Goal: Information Seeking & Learning: Learn about a topic

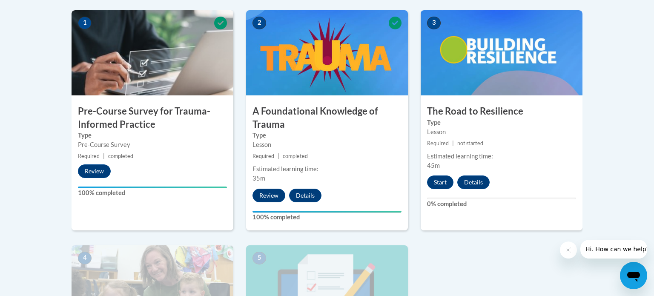
scroll to position [278, 0]
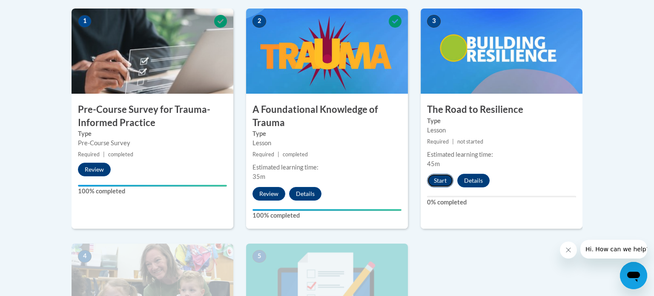
click at [438, 183] on button "Start" at bounding box center [440, 181] width 26 height 14
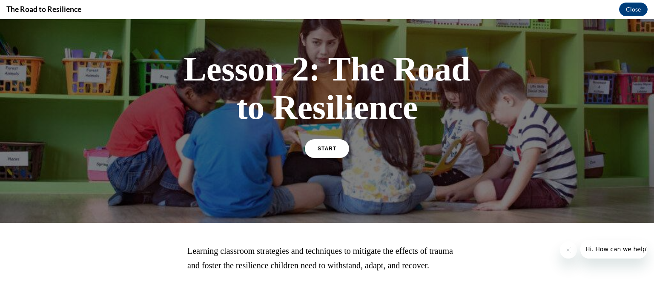
scroll to position [0, 0]
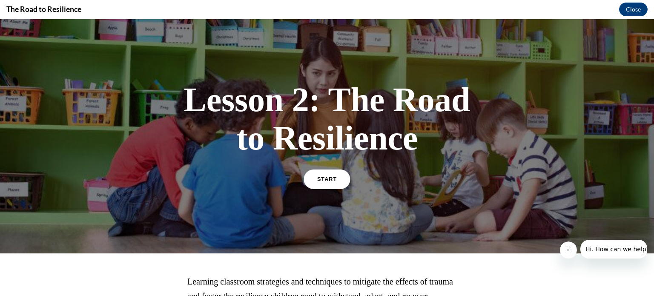
click at [336, 183] on link "START" at bounding box center [326, 179] width 46 height 20
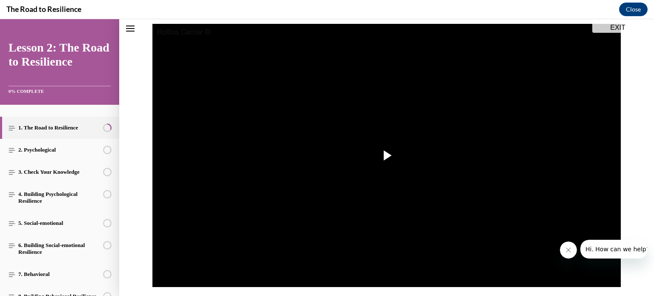
scroll to position [90, 0]
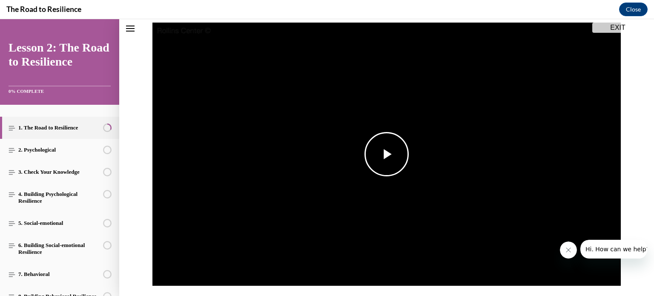
click at [386, 154] on span "Video player" at bounding box center [386, 154] width 0 height 0
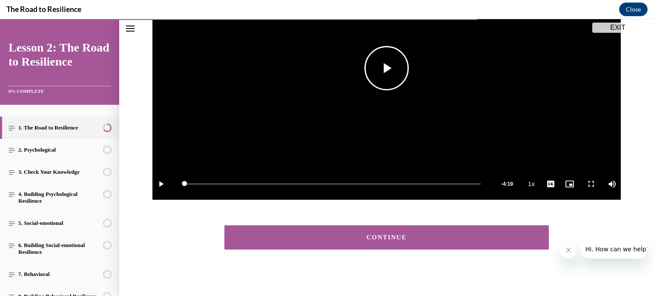
scroll to position [179, 0]
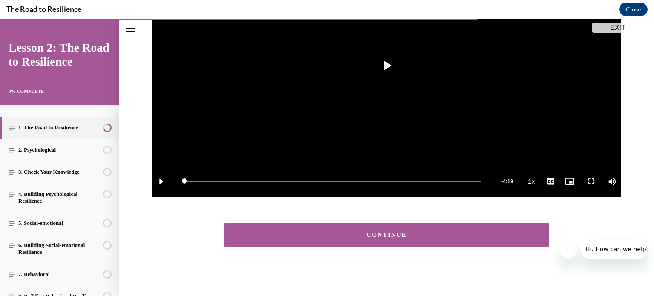
click at [363, 234] on div "CONTINUE" at bounding box center [386, 235] width 298 height 6
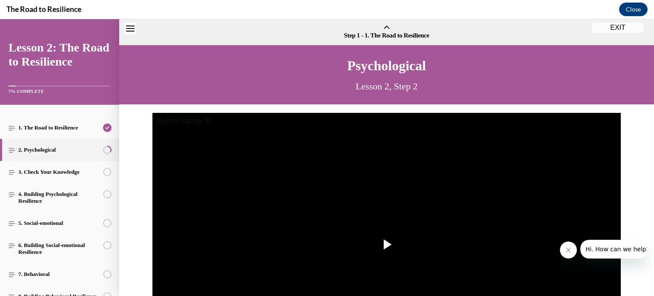
scroll to position [26, 0]
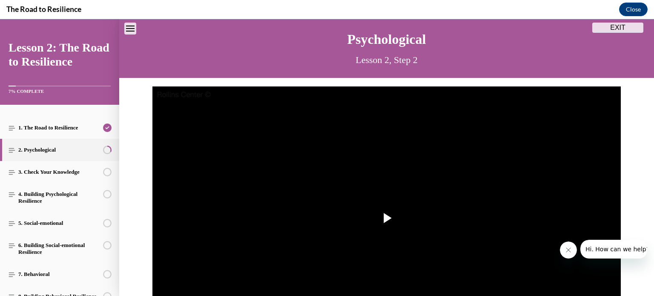
click at [363, 234] on img "Video player" at bounding box center [386, 217] width 468 height 263
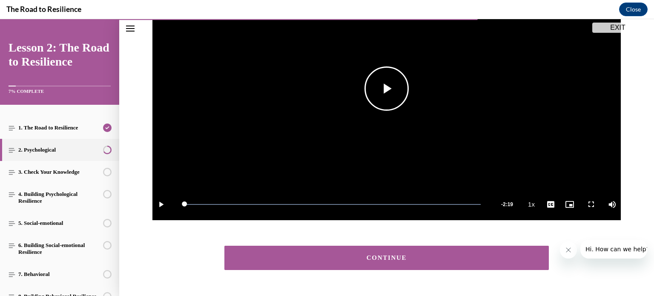
scroll to position [179, 0]
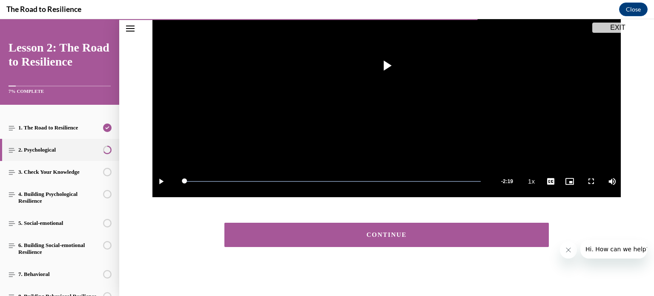
click at [423, 237] on div "CONTINUE" at bounding box center [386, 235] width 298 height 6
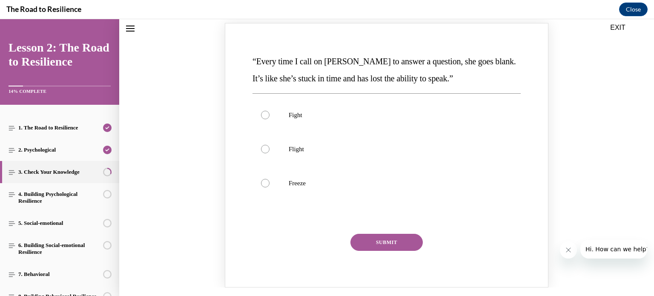
scroll to position [115, 0]
click at [265, 185] on div "Knowledge check: Multiple choice" at bounding box center [265, 182] width 9 height 9
click at [265, 185] on input "Freeze" at bounding box center [265, 182] width 9 height 9
radio input "true"
click at [379, 240] on button "SUBMIT" at bounding box center [386, 241] width 72 height 17
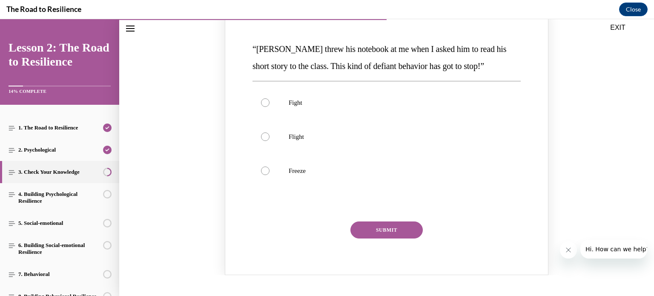
scroll to position [475, 0]
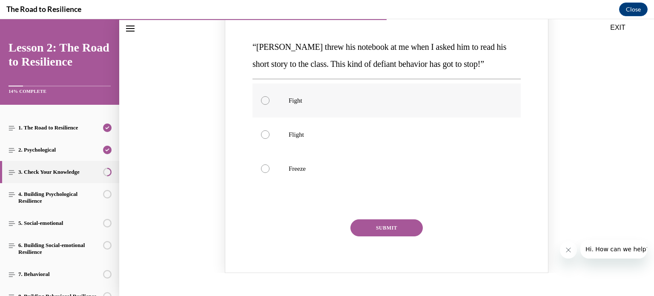
click at [267, 100] on div "Knowledge check: Multiple choice" at bounding box center [265, 100] width 9 height 9
click at [267, 100] on input "Fight" at bounding box center [265, 100] width 9 height 9
radio input "true"
click at [396, 223] on button "SUBMIT" at bounding box center [386, 227] width 72 height 17
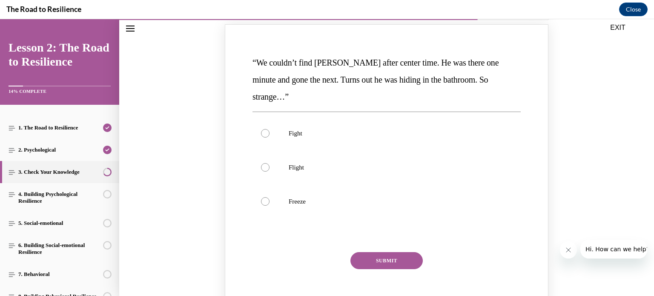
scroll to position [813, 0]
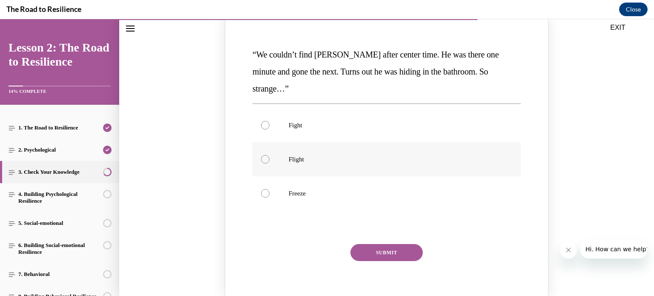
click at [267, 155] on div "Knowledge check: Multiple choice" at bounding box center [265, 159] width 9 height 9
click at [267, 155] on input "Flight" at bounding box center [265, 159] width 9 height 9
radio input "true"
click at [394, 244] on button "SUBMIT" at bounding box center [386, 252] width 72 height 17
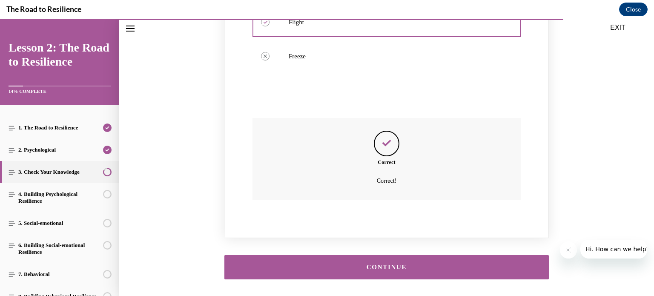
scroll to position [964, 0]
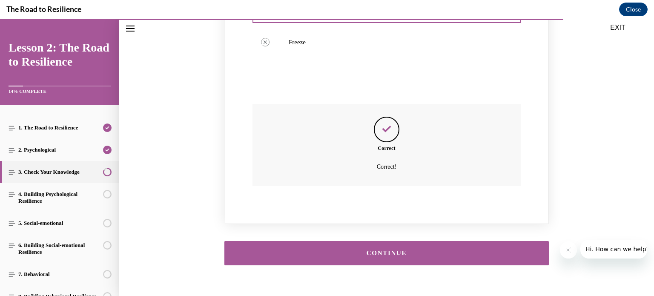
click at [394, 250] on div "CONTINUE" at bounding box center [386, 253] width 298 height 6
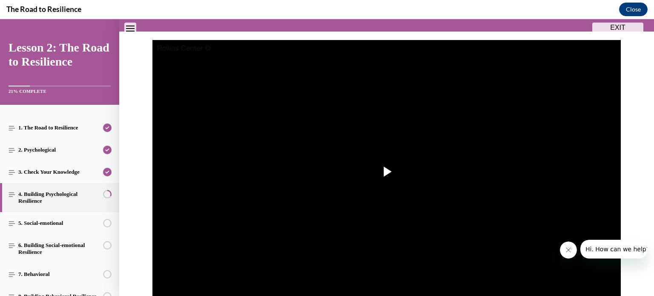
scroll to position [77, 0]
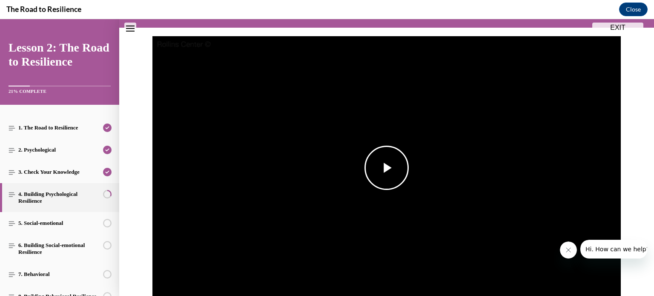
click at [386, 168] on span "Video player" at bounding box center [386, 168] width 0 height 0
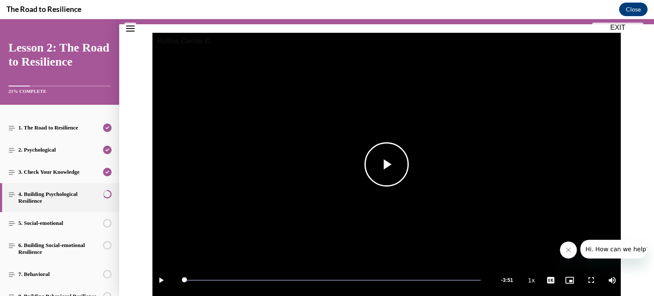
scroll to position [179, 0]
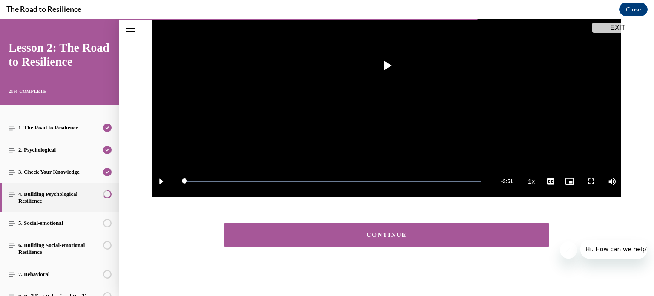
click at [392, 237] on div "CONTINUE" at bounding box center [386, 235] width 298 height 6
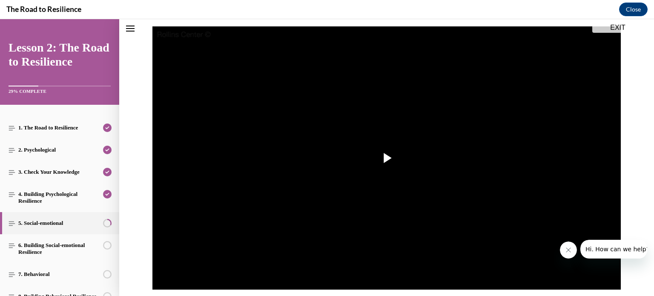
scroll to position [87, 0]
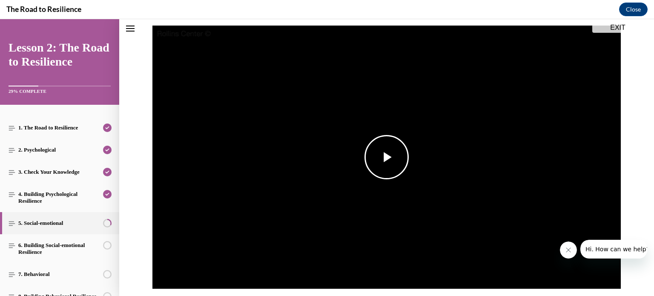
click at [386, 157] on span "Video player" at bounding box center [386, 157] width 0 height 0
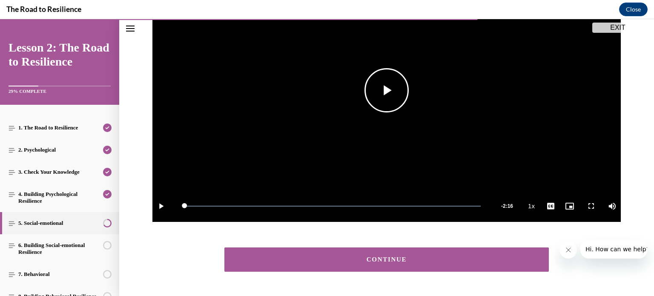
scroll to position [179, 0]
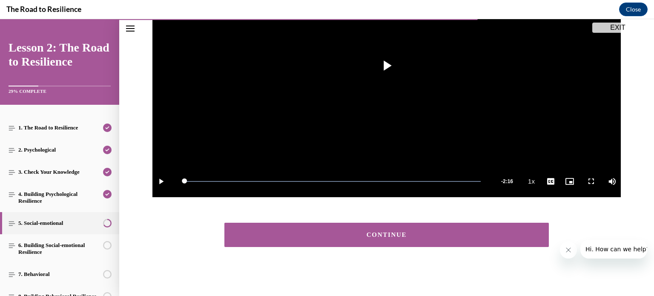
click at [365, 234] on div "CONTINUE" at bounding box center [386, 235] width 298 height 6
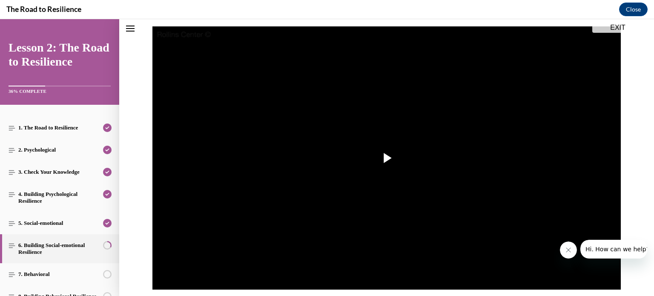
scroll to position [89, 0]
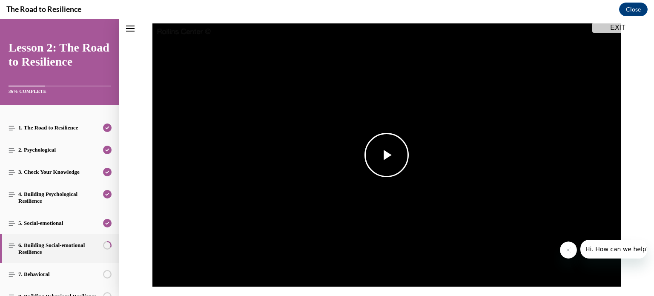
click at [386, 155] on span "Video player" at bounding box center [386, 155] width 0 height 0
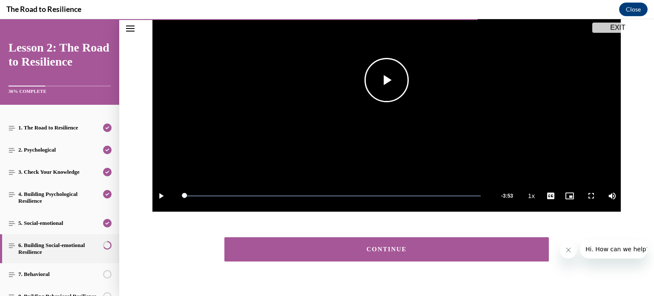
scroll to position [179, 0]
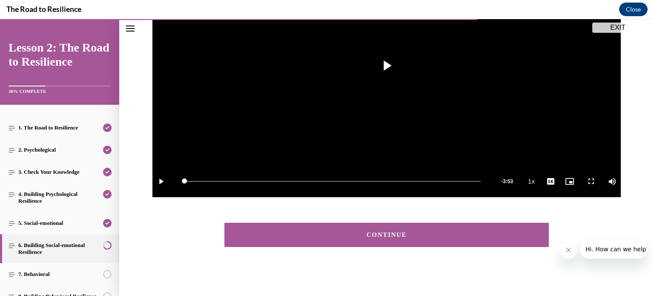
click at [423, 240] on button "CONTINUE" at bounding box center [386, 235] width 324 height 24
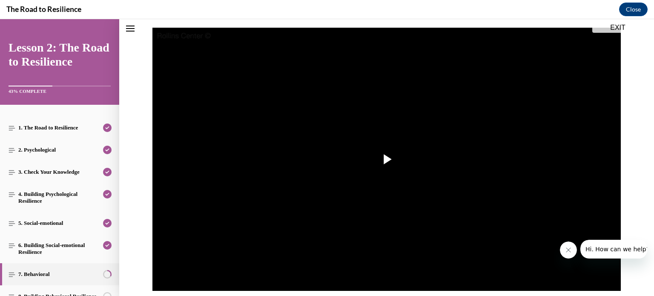
scroll to position [86, 0]
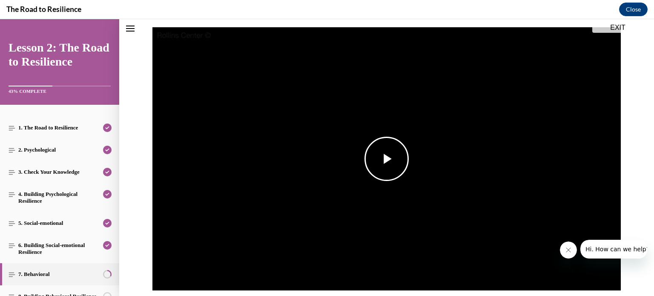
click at [386, 159] on span "Video player" at bounding box center [386, 159] width 0 height 0
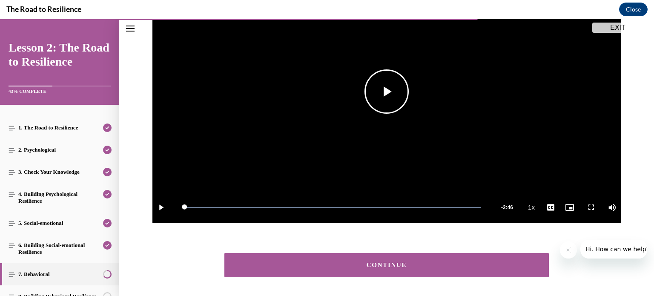
scroll to position [187, 0]
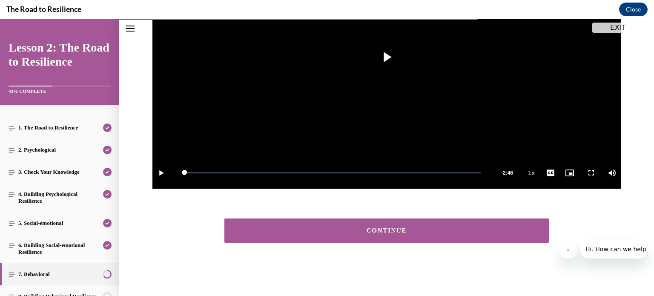
click at [381, 235] on button "CONTINUE" at bounding box center [386, 230] width 324 height 24
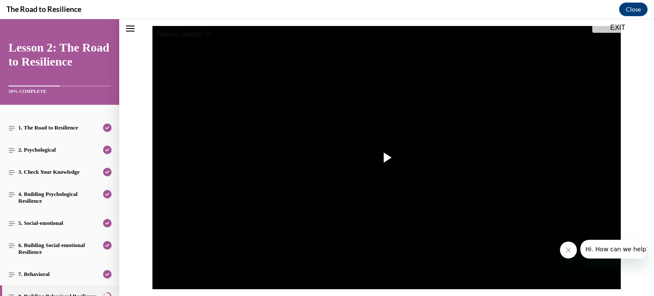
scroll to position [91, 0]
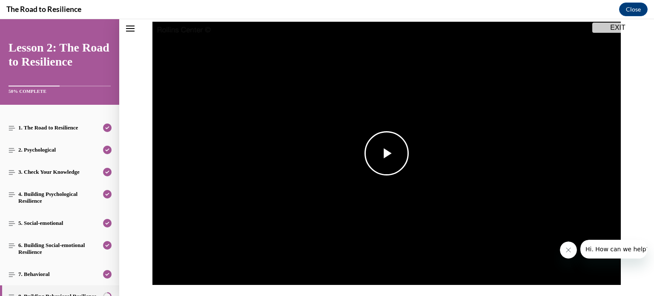
click at [386, 153] on span "Video player" at bounding box center [386, 153] width 0 height 0
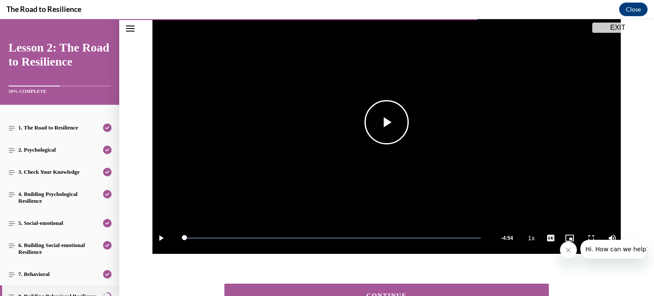
scroll to position [187, 0]
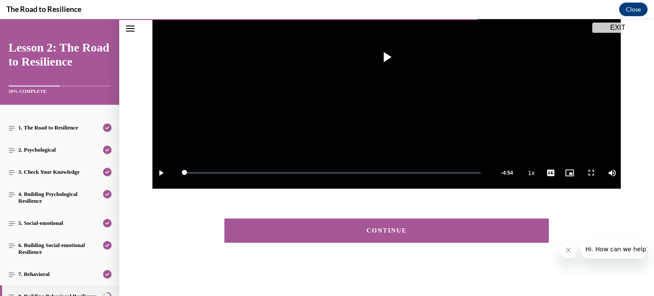
click at [366, 232] on div "CONTINUE" at bounding box center [386, 230] width 298 height 6
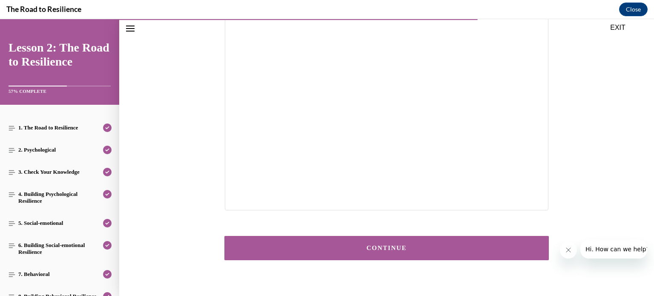
scroll to position [185, 0]
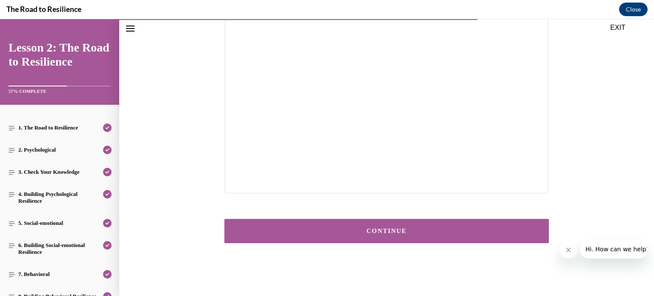
click at [393, 233] on div "CONTINUE" at bounding box center [386, 231] width 298 height 6
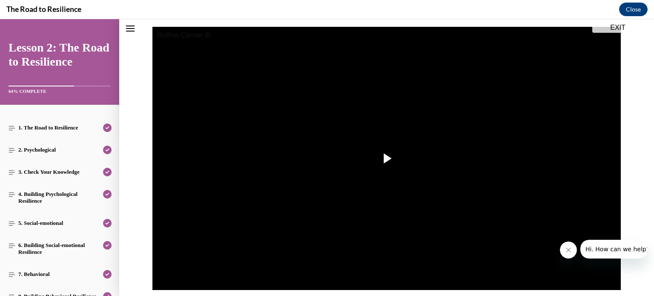
scroll to position [87, 0]
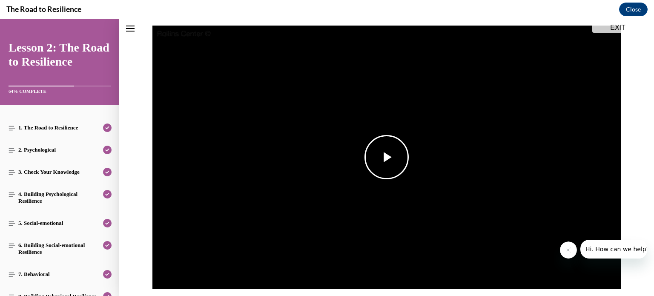
click at [386, 157] on span "Video player" at bounding box center [386, 157] width 0 height 0
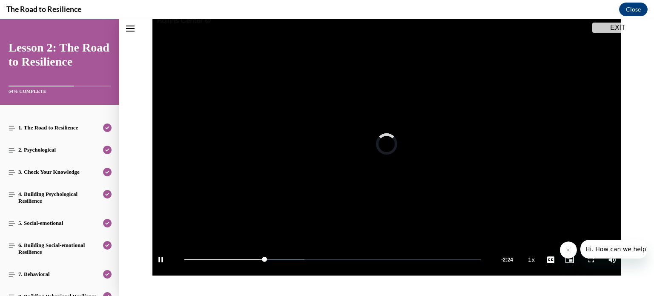
scroll to position [101, 0]
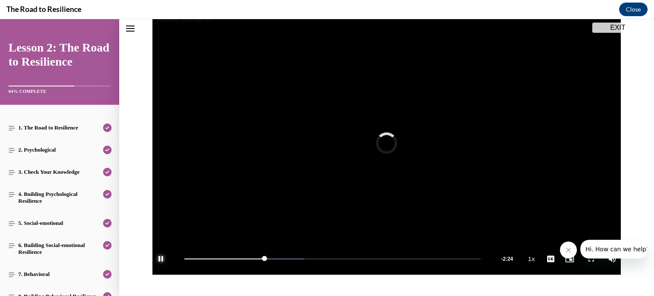
click at [160, 259] on span "Video player" at bounding box center [160, 259] width 17 height 0
click at [386, 143] on span "Video player" at bounding box center [386, 143] width 0 height 0
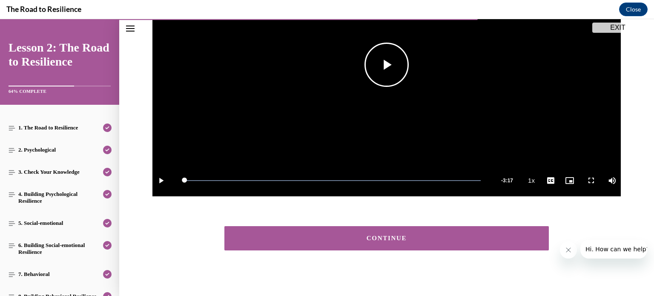
scroll to position [187, 0]
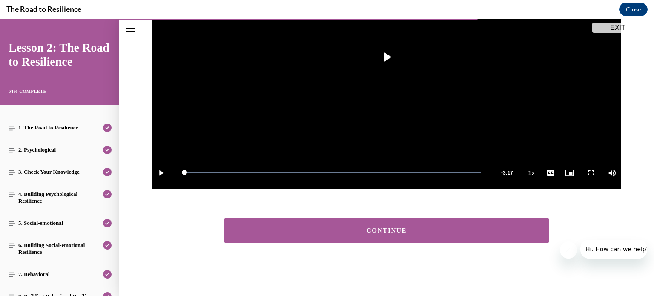
click at [400, 233] on div "CONTINUE" at bounding box center [386, 230] width 298 height 6
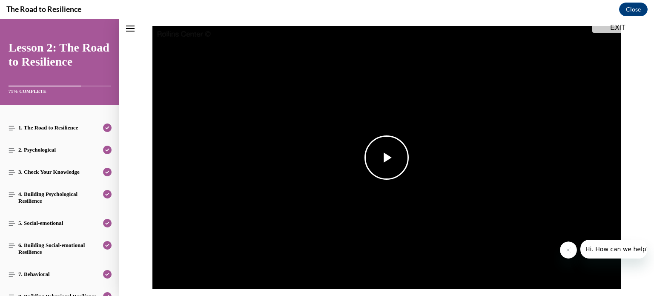
scroll to position [88, 0]
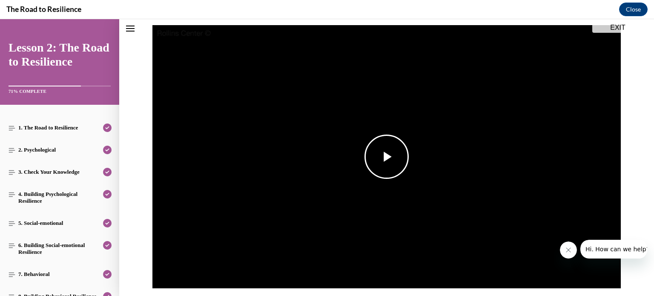
click at [386, 157] on span "Video player" at bounding box center [386, 157] width 0 height 0
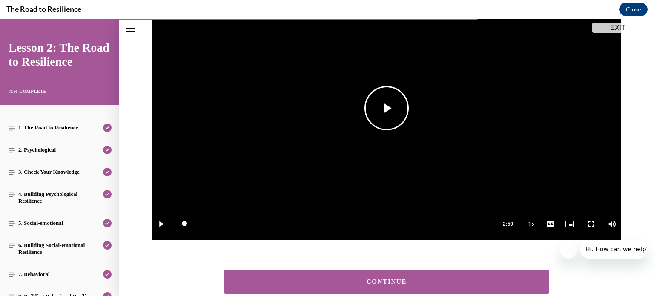
scroll to position [187, 0]
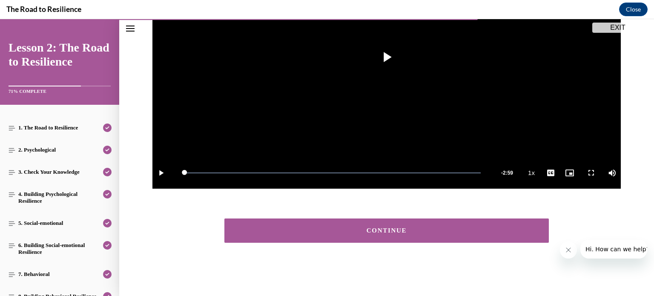
click at [426, 238] on button "CONTINUE" at bounding box center [386, 230] width 324 height 24
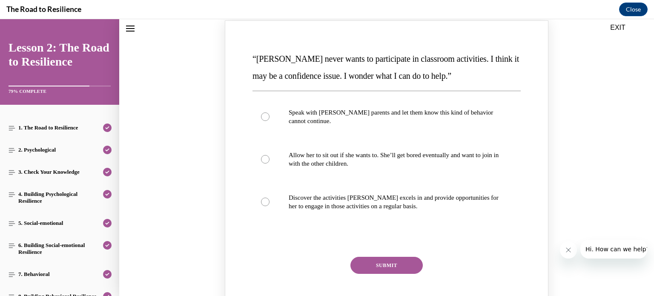
scroll to position [120, 0]
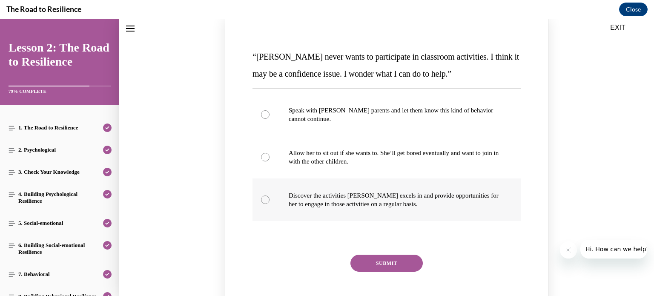
click at [268, 200] on div "Knowledge check: Multiple choice" at bounding box center [265, 199] width 9 height 9
click at [268, 200] on input "Discover the activities [PERSON_NAME] excels in and provide opportunities for h…" at bounding box center [265, 199] width 9 height 9
radio input "true"
click at [365, 258] on button "SUBMIT" at bounding box center [386, 263] width 72 height 17
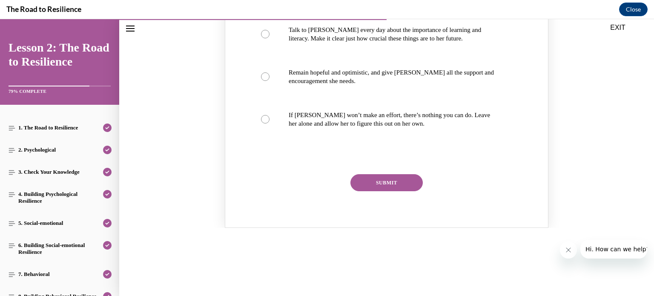
scroll to position [495, 0]
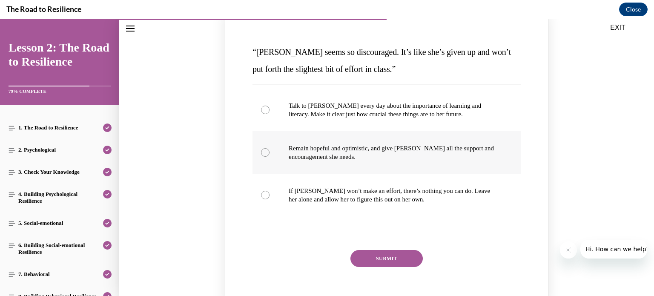
click at [266, 152] on div "Knowledge check: Multiple choice" at bounding box center [265, 152] width 9 height 9
click at [266, 152] on input "Remain hopeful and optimistic, and give [PERSON_NAME] all the support and encou…" at bounding box center [265, 152] width 9 height 9
radio input "true"
click at [382, 260] on button "SUBMIT" at bounding box center [386, 258] width 72 height 17
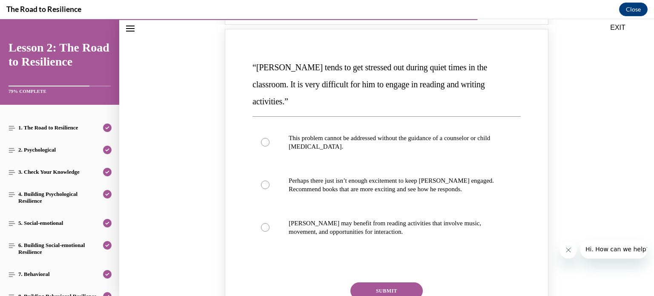
scroll to position [861, 0]
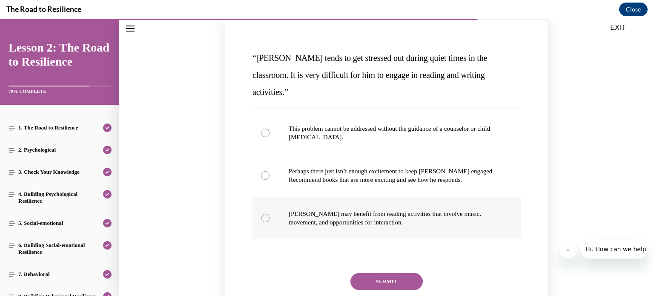
click at [268, 203] on label "[PERSON_NAME] may benefit from reading activities that involve music, movement,…" at bounding box center [386, 218] width 268 height 43
click at [268, 214] on input "[PERSON_NAME] may benefit from reading activities that involve music, movement,…" at bounding box center [265, 218] width 9 height 9
radio input "true"
click at [370, 273] on button "SUBMIT" at bounding box center [386, 281] width 72 height 17
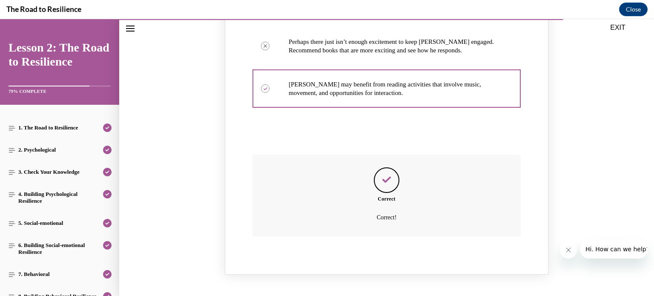
scroll to position [1050, 0]
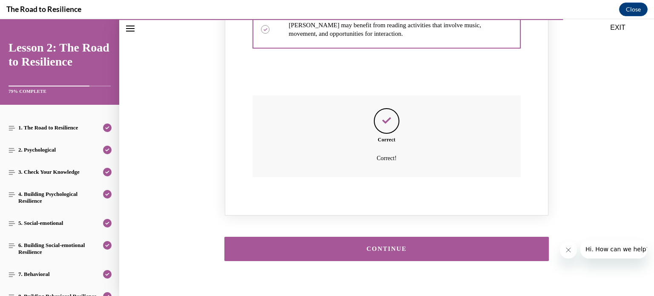
click at [359, 246] on div "CONTINUE" at bounding box center [386, 249] width 298 height 6
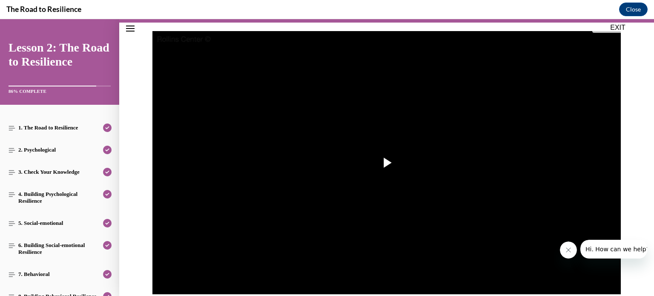
scroll to position [85, 0]
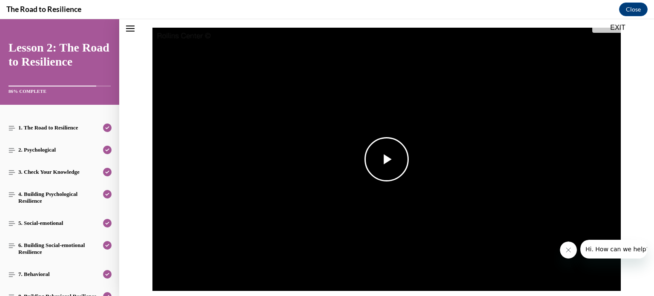
click at [386, 159] on span "Video player" at bounding box center [386, 159] width 0 height 0
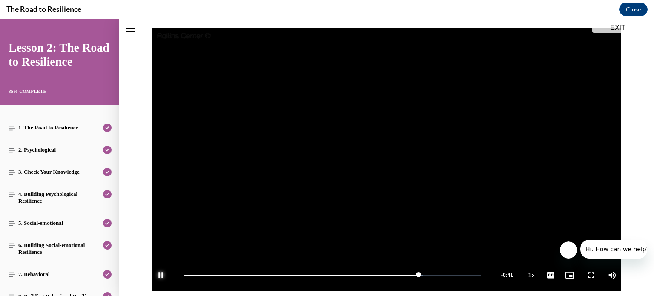
click at [163, 275] on span "Video player" at bounding box center [160, 275] width 17 height 0
click at [386, 159] on span "Video player" at bounding box center [386, 159] width 0 height 0
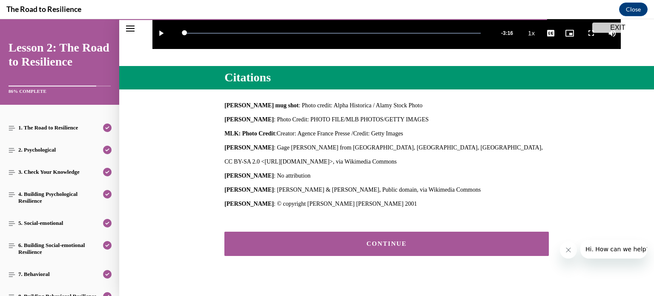
scroll to position [340, 0]
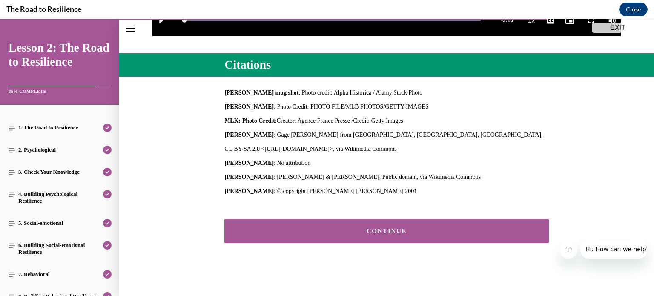
click at [445, 226] on button "CONTINUE" at bounding box center [386, 231] width 324 height 24
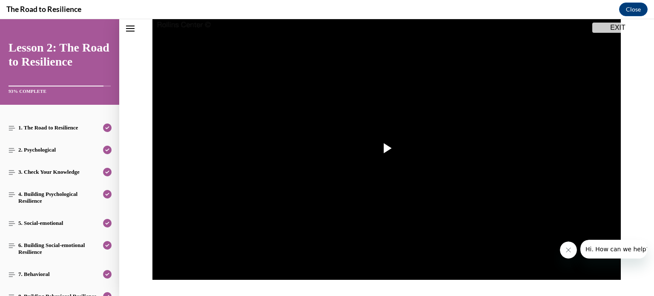
scroll to position [100, 0]
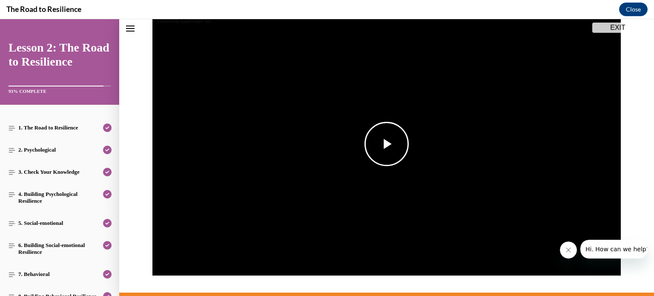
click at [386, 144] on span "Video player" at bounding box center [386, 144] width 0 height 0
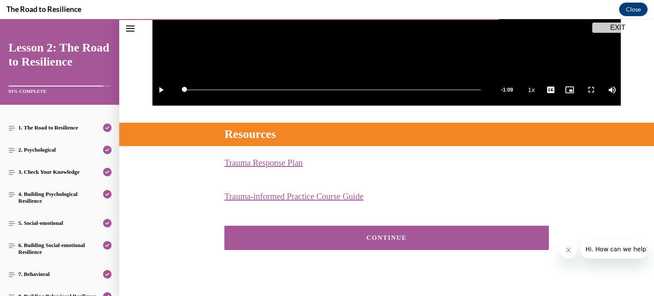
scroll to position [278, 0]
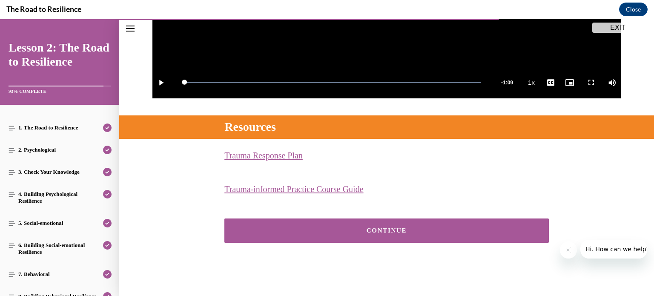
click at [392, 229] on div "CONTINUE" at bounding box center [386, 230] width 298 height 6
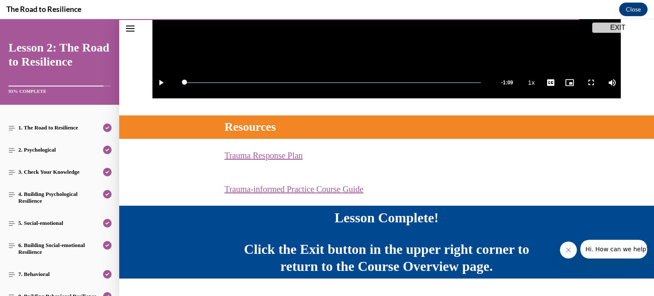
scroll to position [300, 0]
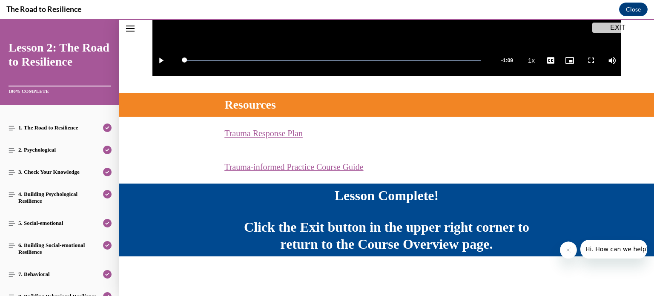
click at [617, 27] on button "EXIT" at bounding box center [617, 28] width 51 height 10
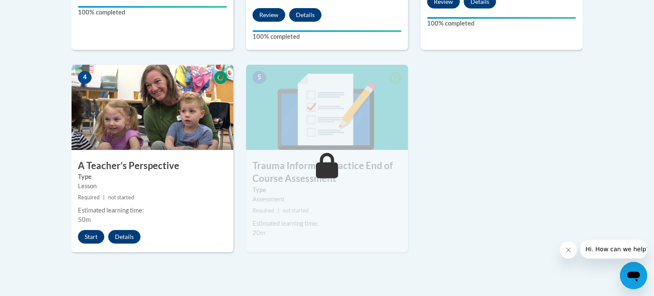
scroll to position [456, 0]
click at [98, 239] on button "Start" at bounding box center [91, 237] width 26 height 14
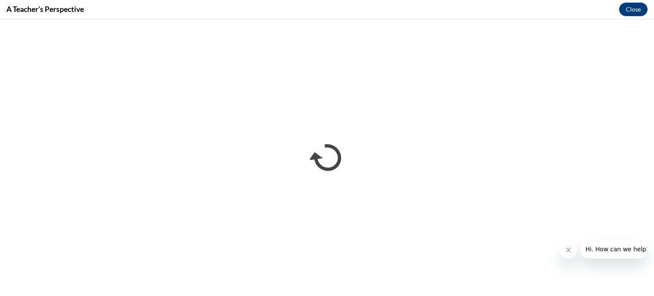
scroll to position [0, 0]
